Goal: Task Accomplishment & Management: Use online tool/utility

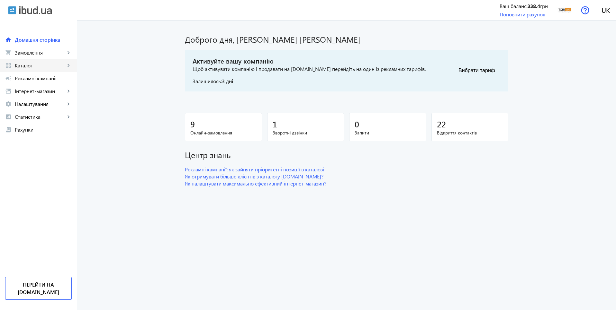
click at [36, 66] on span "Каталог" at bounding box center [40, 65] width 50 height 6
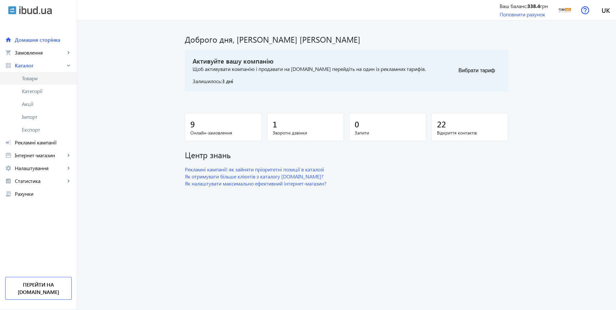
click at [42, 79] on span "Товари" at bounding box center [47, 78] width 50 height 6
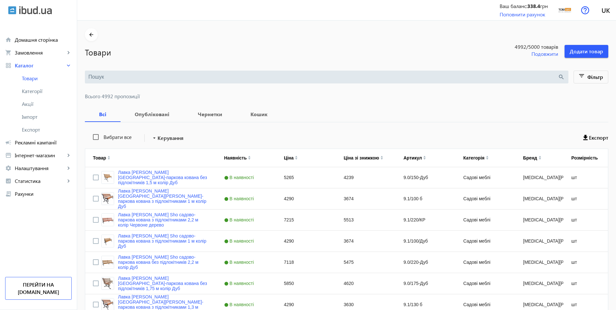
click at [189, 77] on input "search" at bounding box center [322, 77] width 469 height 7
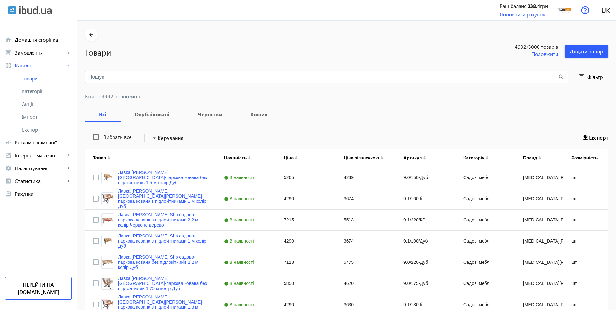
paste input "Диван офисный [PERSON_NAME] Sho Тайм с подлокотниками 1460х680х770 мм, велюр [P…"
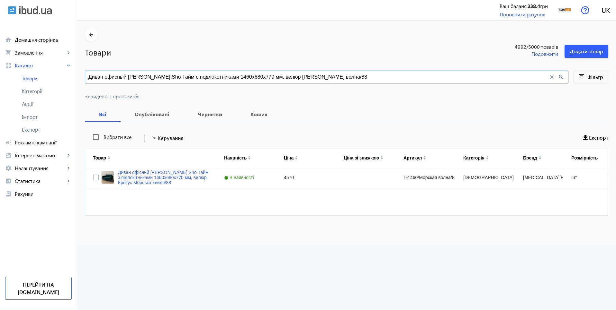
type input "Диван офисный [PERSON_NAME] Sho Тайм с подлокотниками 1460х680х770 мм, велюр [P…"
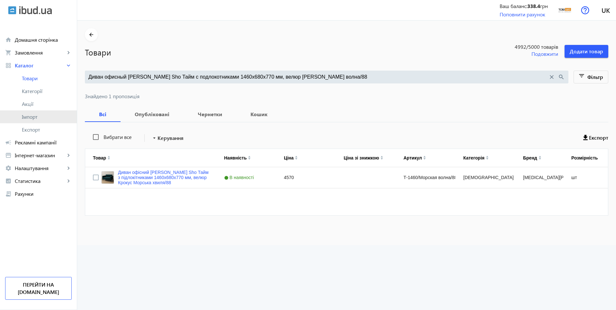
click at [33, 116] on span "Імпорт" at bounding box center [47, 117] width 50 height 6
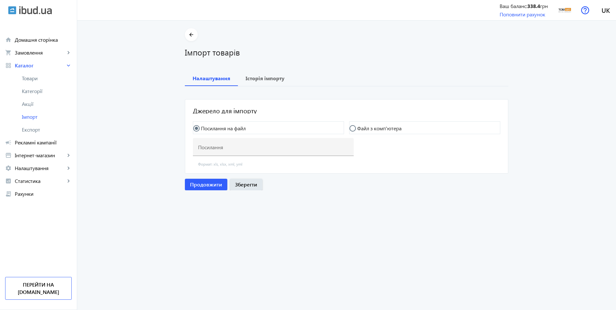
type input "[URL][DOMAIN_NAME]"
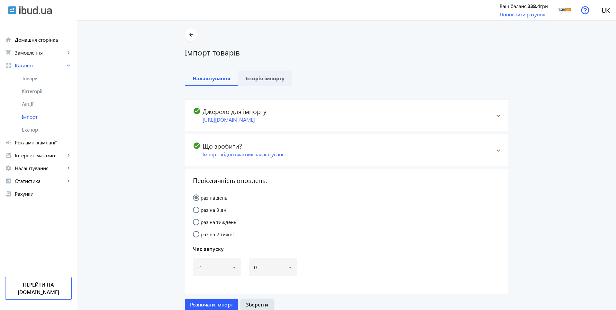
click at [259, 82] on span "Історія імпорту" at bounding box center [265, 78] width 39 height 15
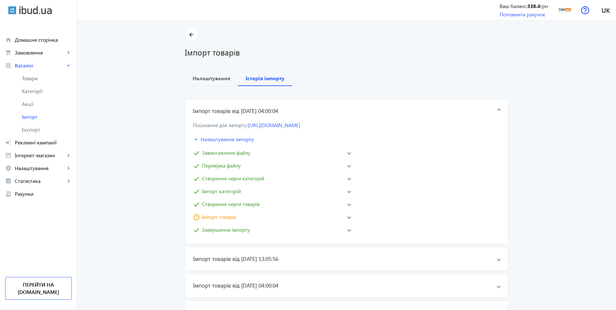
click at [239, 219] on mat-panel-title "error_outline Імпорт товарів" at bounding box center [267, 217] width 149 height 8
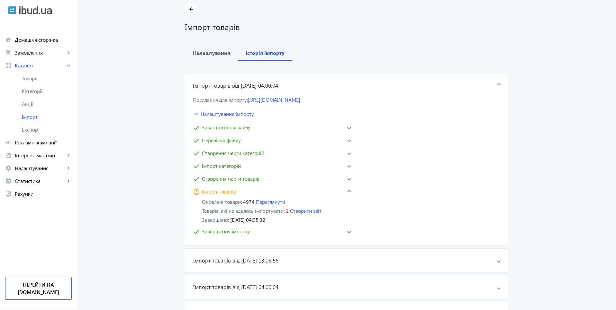
scroll to position [39, 0]
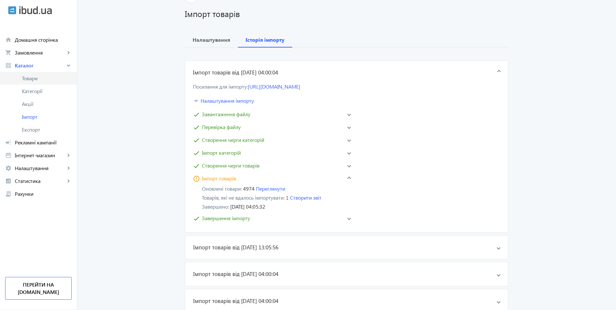
click at [35, 83] on link "Товари" at bounding box center [38, 78] width 77 height 13
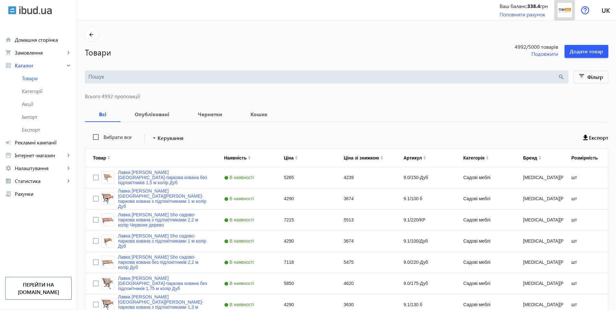
click at [566, 13] on img at bounding box center [564, 10] width 14 height 14
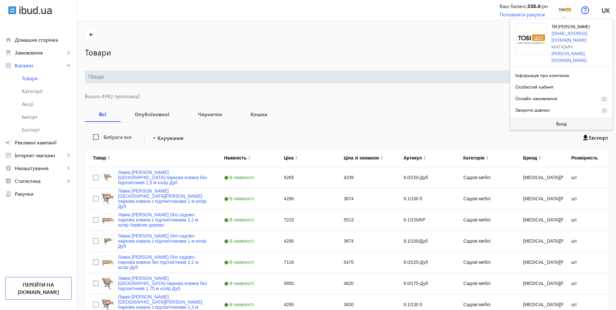
click at [547, 116] on span at bounding box center [561, 123] width 102 height 15
